Goal: Task Accomplishment & Management: Use online tool/utility

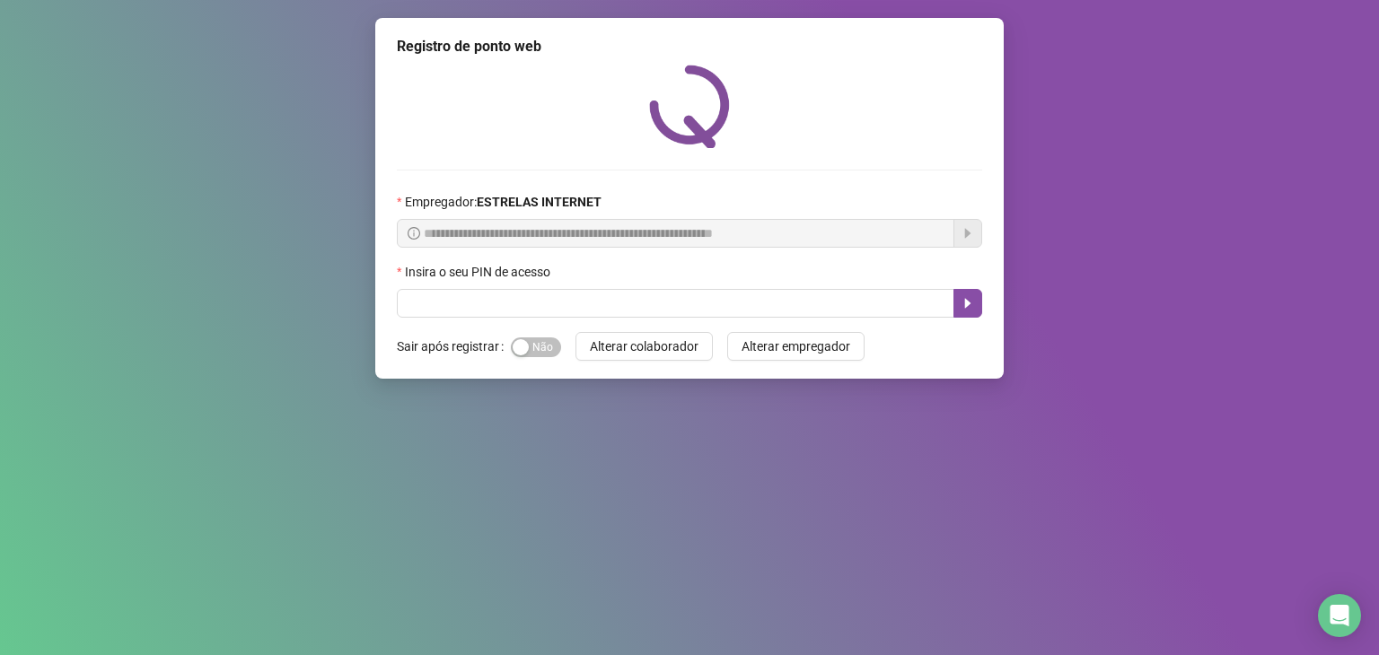
click at [492, 286] on div "Insira o seu PIN de acesso" at bounding box center [689, 275] width 585 height 27
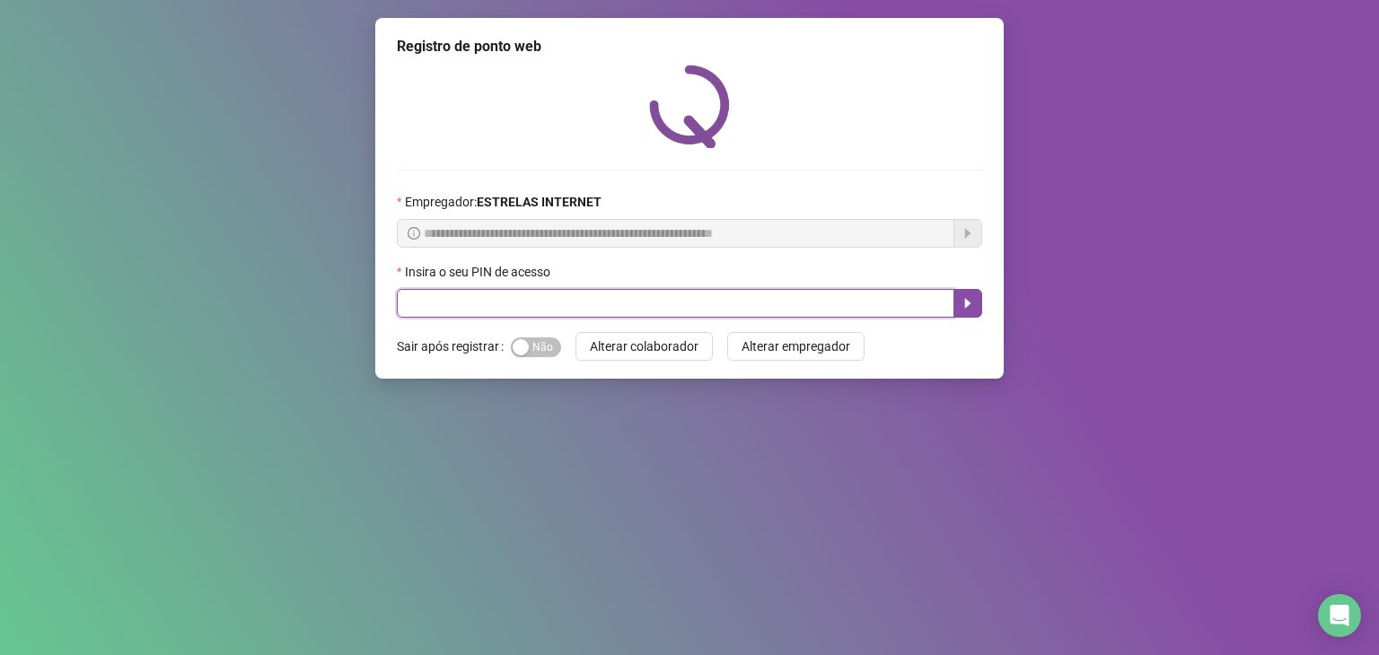
click at [492, 291] on input "text" at bounding box center [675, 303] width 557 height 29
type input "*****"
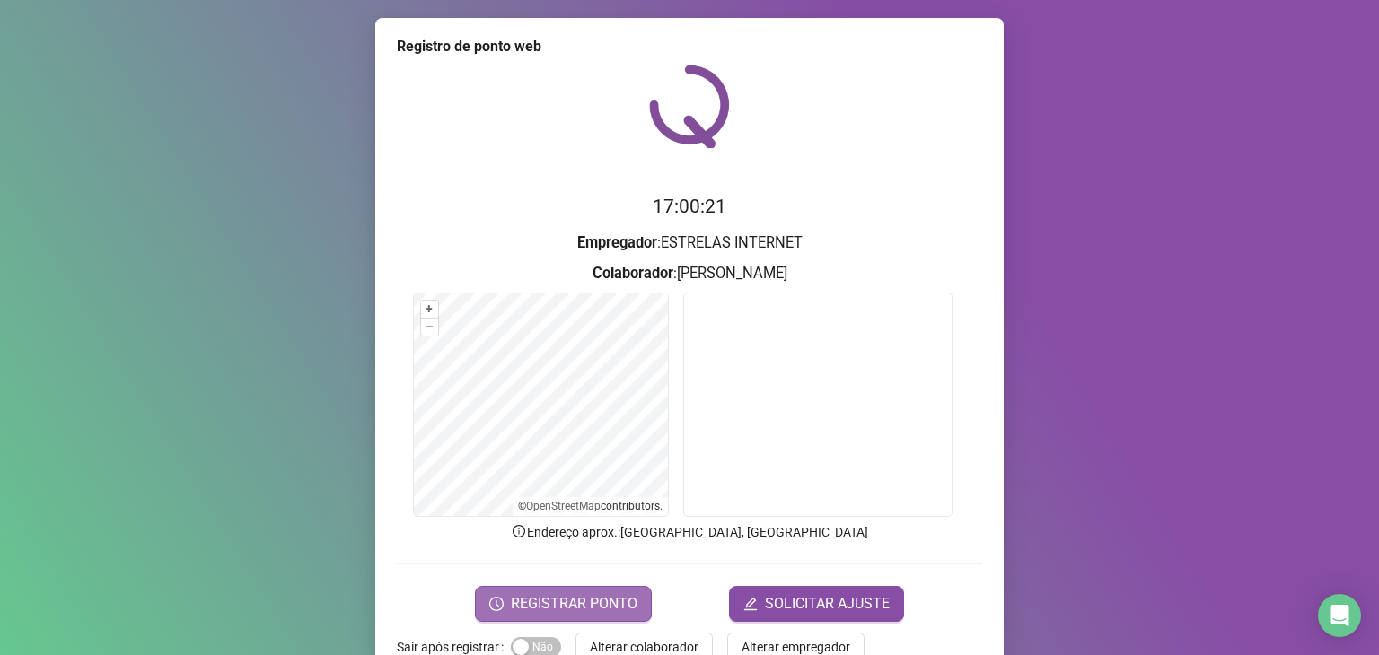
click at [567, 601] on span "REGISTRAR PONTO" at bounding box center [574, 604] width 127 height 22
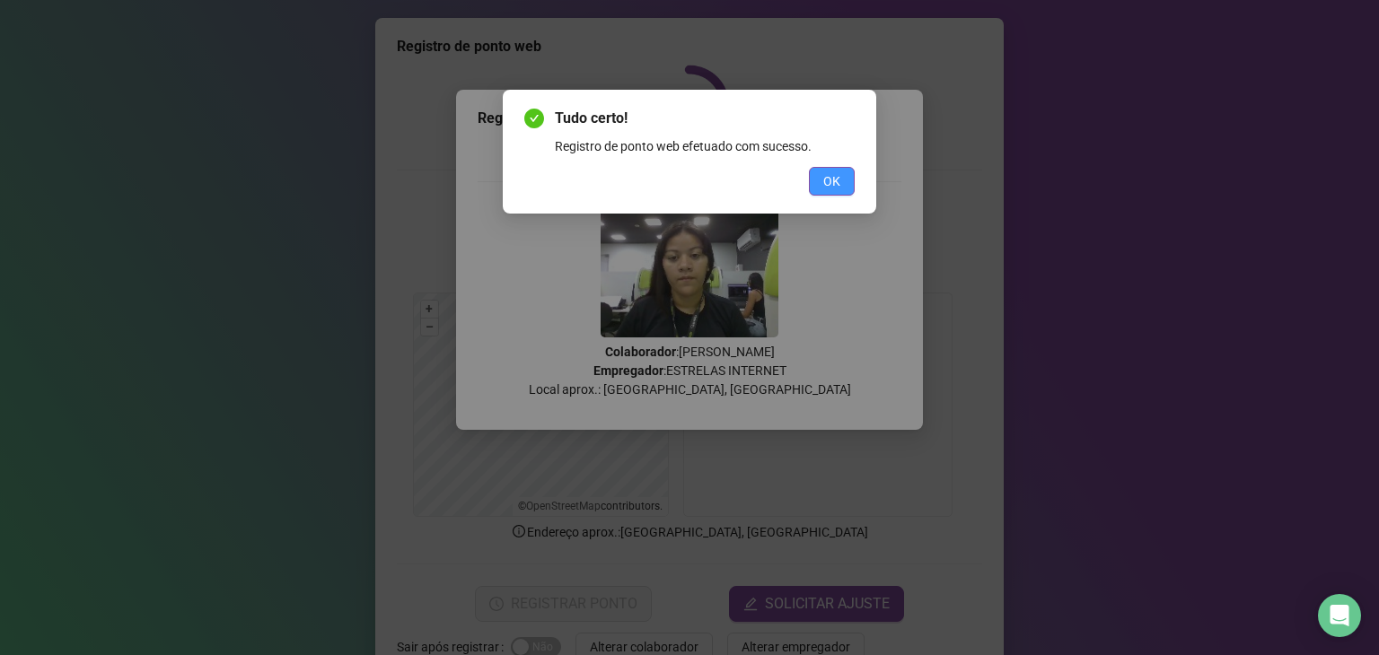
click at [836, 192] on button "OK" at bounding box center [832, 181] width 46 height 29
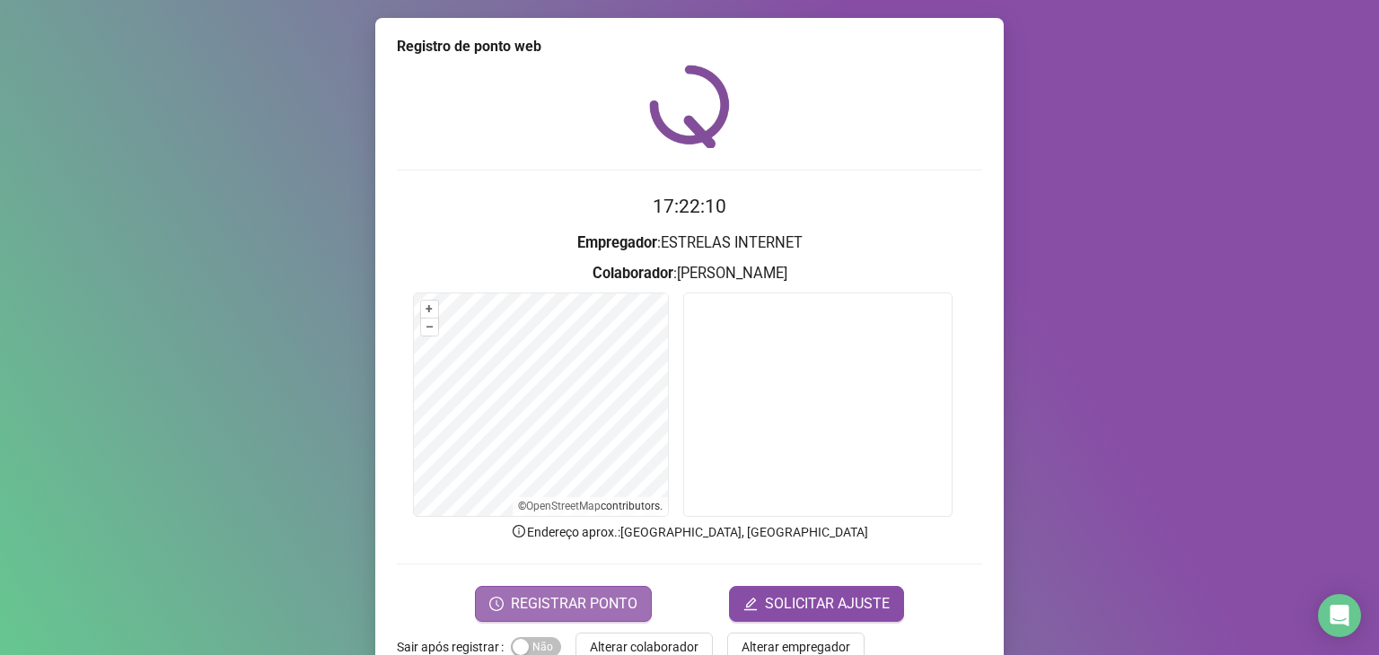
click at [575, 595] on span "REGISTRAR PONTO" at bounding box center [574, 604] width 127 height 22
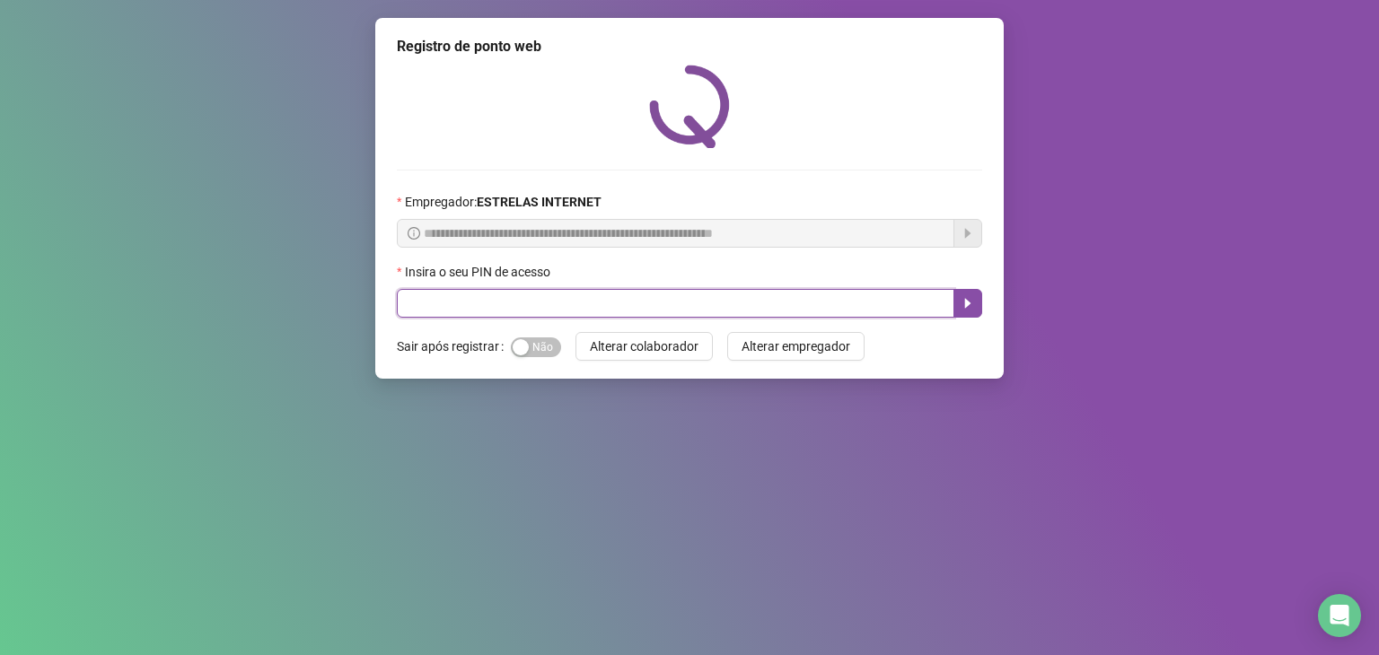
click at [628, 309] on input "text" at bounding box center [675, 303] width 557 height 29
type input "*****"
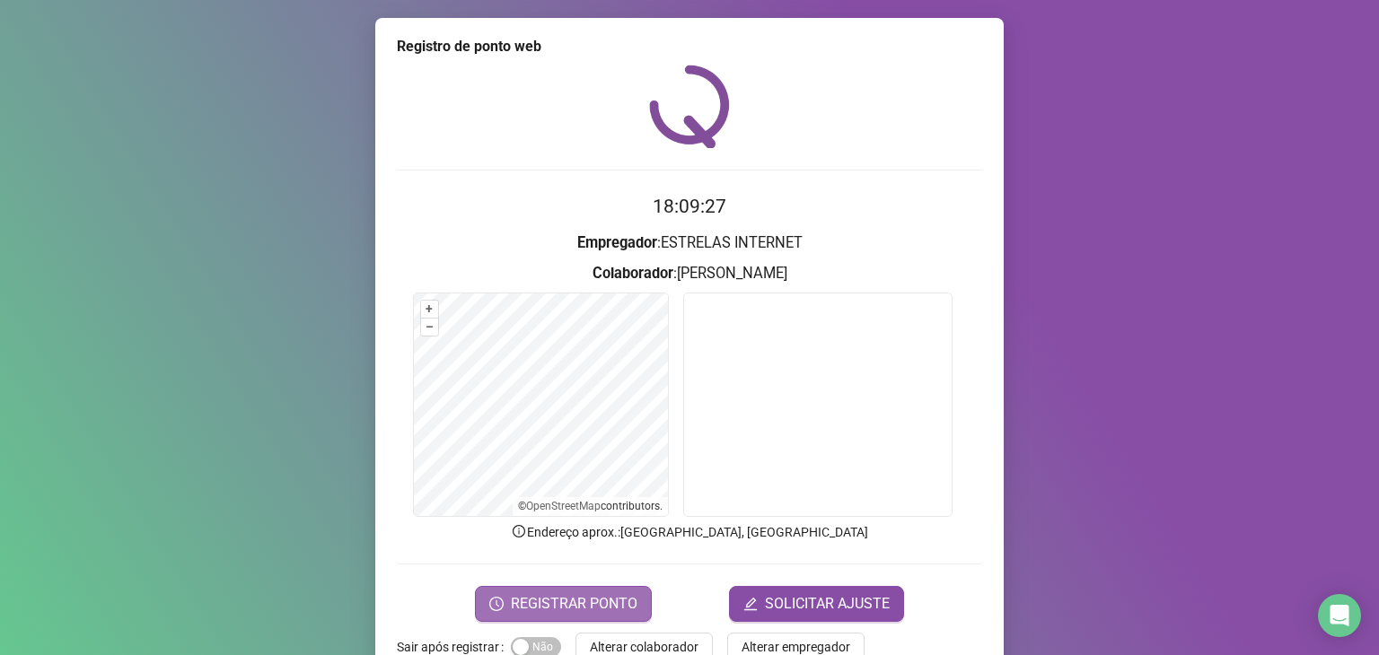
click at [542, 594] on span "REGISTRAR PONTO" at bounding box center [574, 604] width 127 height 22
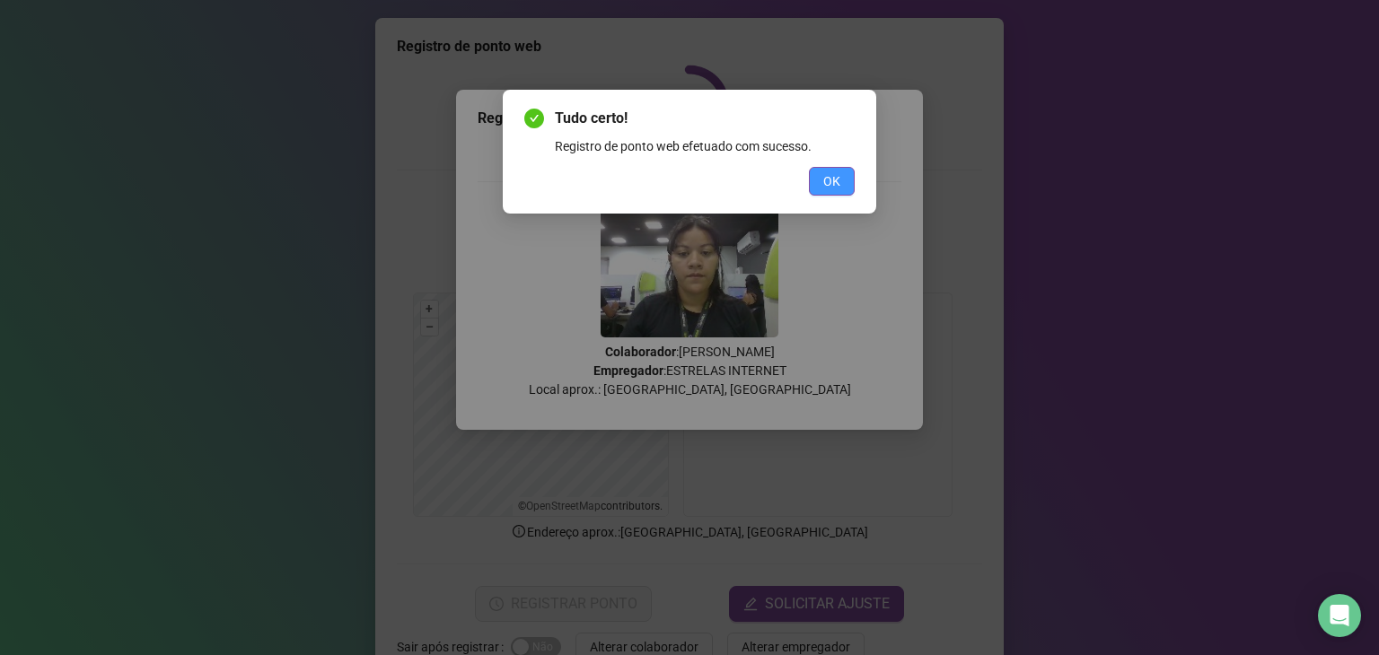
click at [829, 186] on span "OK" at bounding box center [831, 181] width 17 height 20
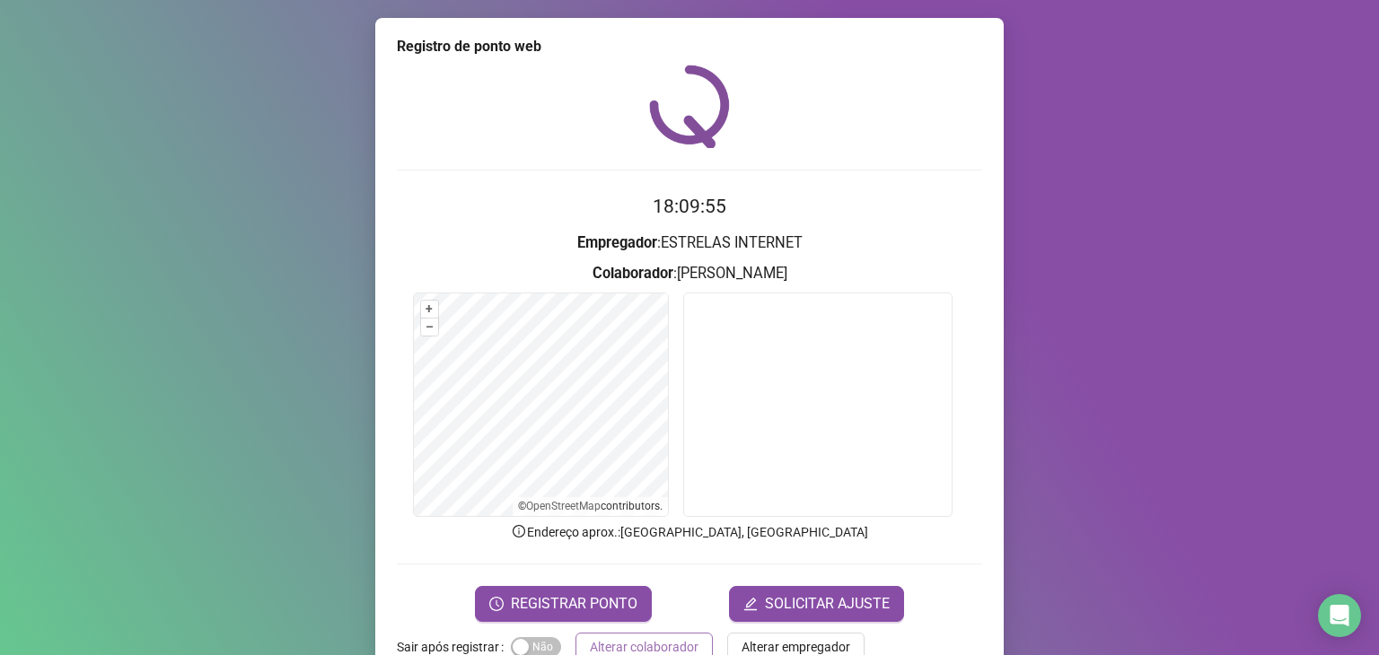
click at [651, 645] on span "Alterar colaborador" at bounding box center [644, 647] width 109 height 20
